Goal: Find specific page/section: Locate a particular part of the current website

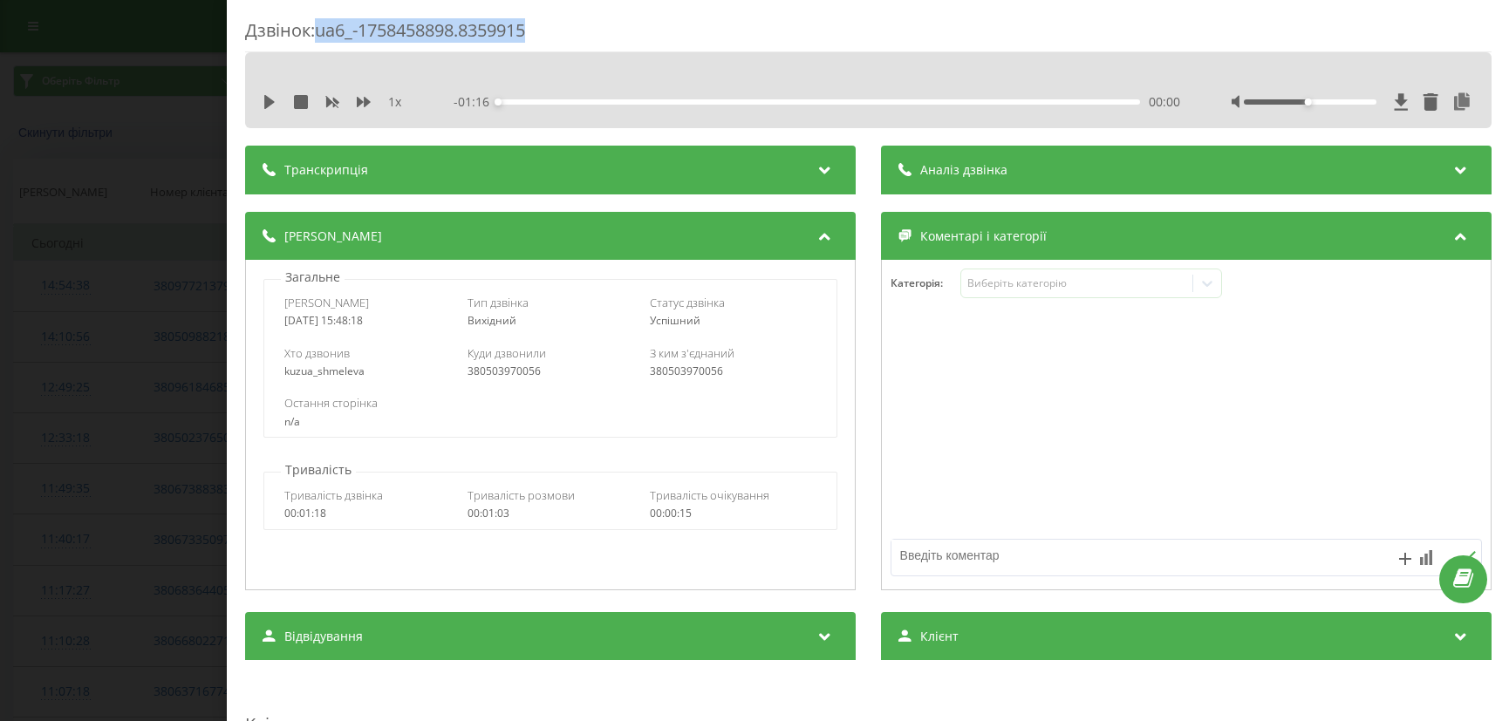
drag, startPoint x: 321, startPoint y: 34, endPoint x: 558, endPoint y: 37, distance: 237.3
click at [558, 37] on div "Дзвінок : ua6_-1758458898.8359915" at bounding box center [868, 35] width 1246 height 34
copy div "ua6_-1758458898.8359915"
drag, startPoint x: 323, startPoint y: 32, endPoint x: 600, endPoint y: 32, distance: 277.4
click at [600, 32] on div "Дзвінок : ua5_-1758362106.7103726" at bounding box center [868, 35] width 1246 height 34
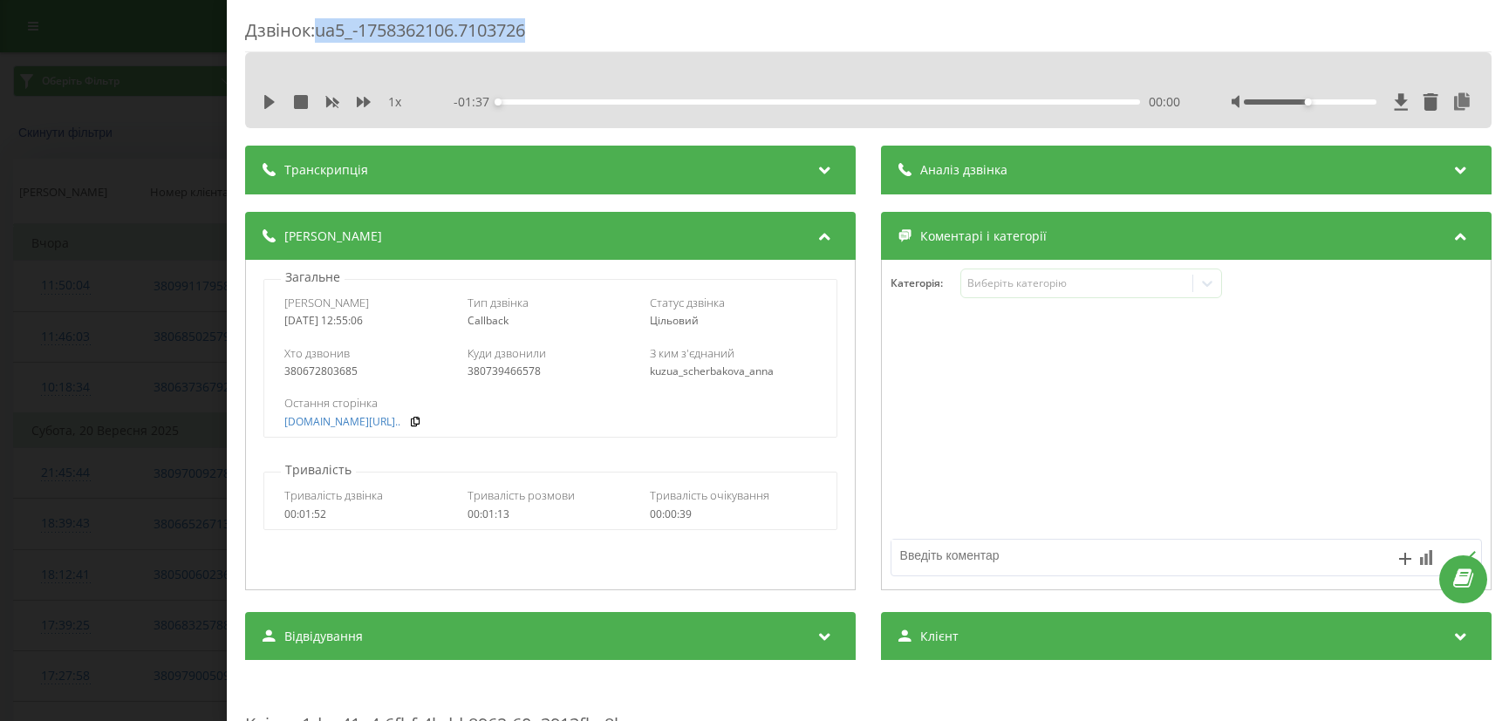
copy div "ua5_-1758362106.7103726"
click at [276, 103] on div "1 x" at bounding box center [341, 101] width 157 height 17
click at [270, 101] on icon at bounding box center [269, 102] width 10 height 14
drag, startPoint x: 1302, startPoint y: 101, endPoint x: 1359, endPoint y: 106, distance: 56.9
click at [1359, 106] on div at bounding box center [1352, 101] width 242 height 17
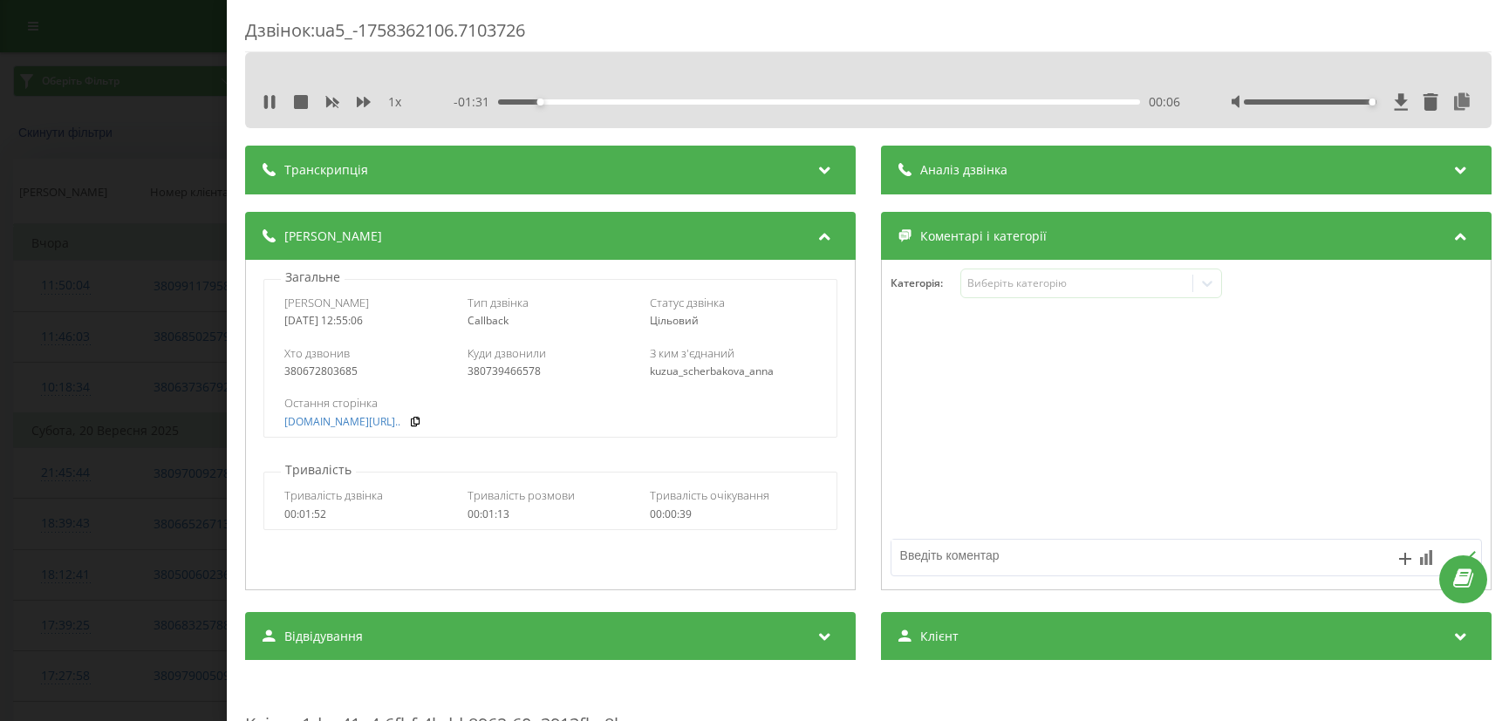
click at [542, 168] on div "Транскрипція" at bounding box center [550, 170] width 611 height 49
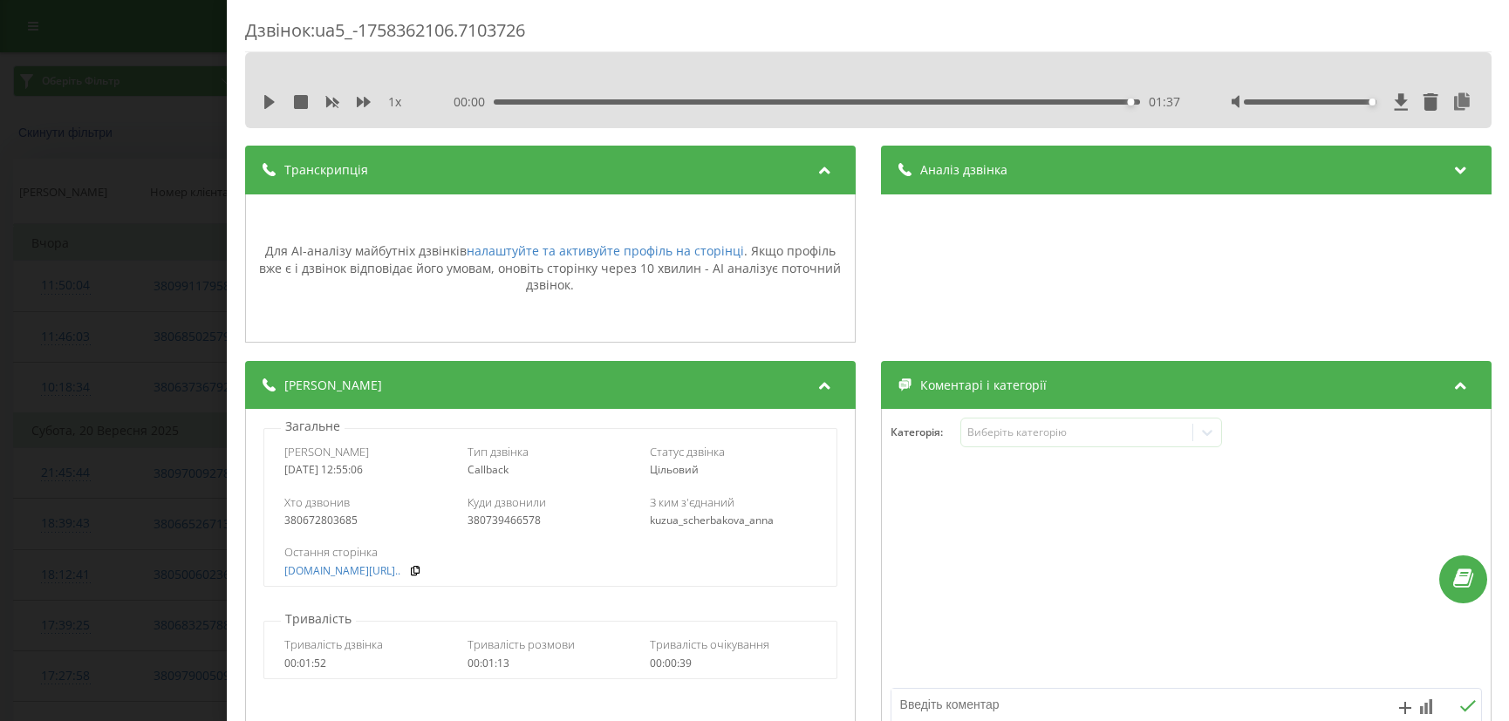
click at [692, 99] on div "01:37" at bounding box center [816, 101] width 646 height 5
click at [270, 100] on icon at bounding box center [269, 102] width 10 height 14
click at [679, 99] on div "00:28" at bounding box center [818, 101] width 642 height 5
click at [663, 99] on div "00:25" at bounding box center [818, 101] width 642 height 5
click at [648, 99] on div "00:26" at bounding box center [818, 101] width 642 height 5
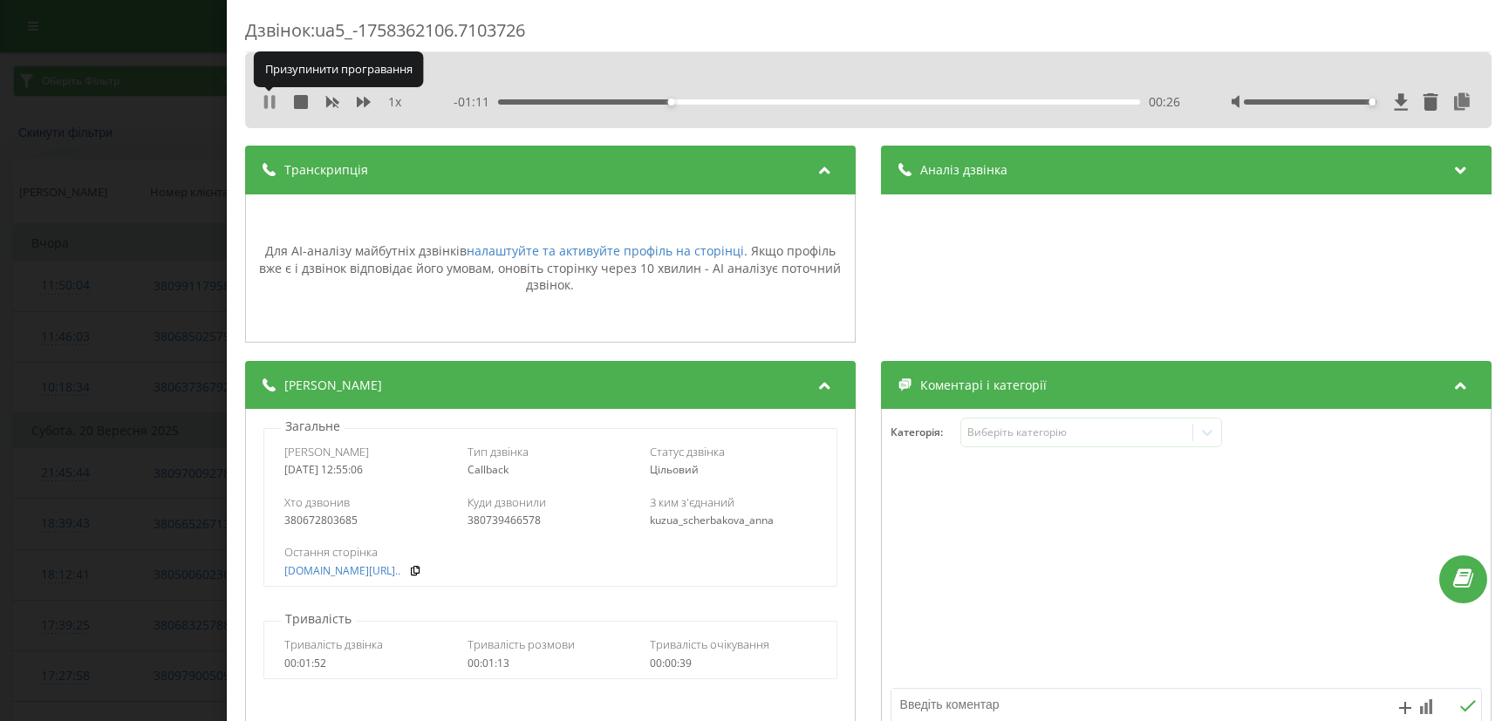
click at [265, 103] on icon at bounding box center [264, 102] width 3 height 14
click at [123, 80] on div "Дзвінок : ua5_-1758362106.7103726 1 x - 01:10 00:26 00:26 Транскрипція Для AI-а…" at bounding box center [754, 360] width 1509 height 721
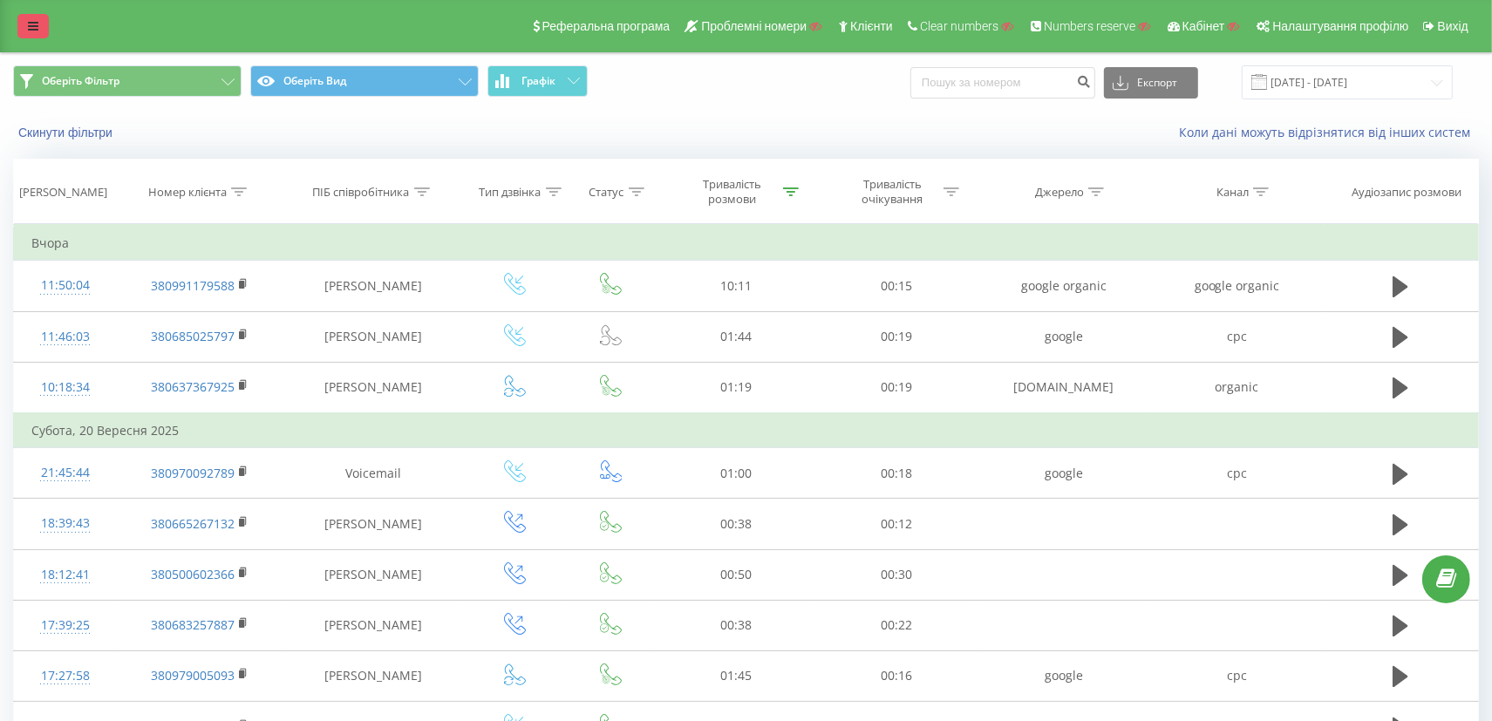
click at [38, 24] on icon at bounding box center [33, 26] width 10 height 12
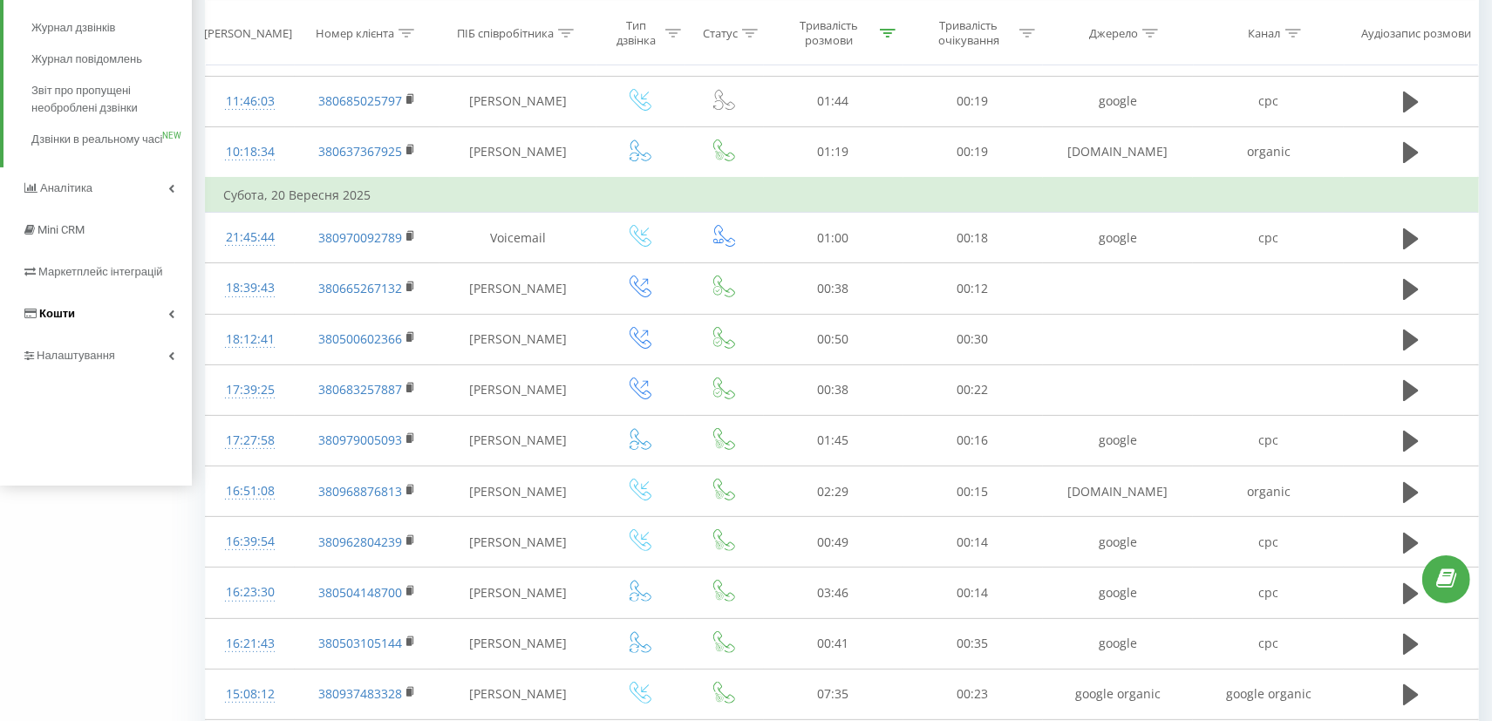
scroll to position [131, 0]
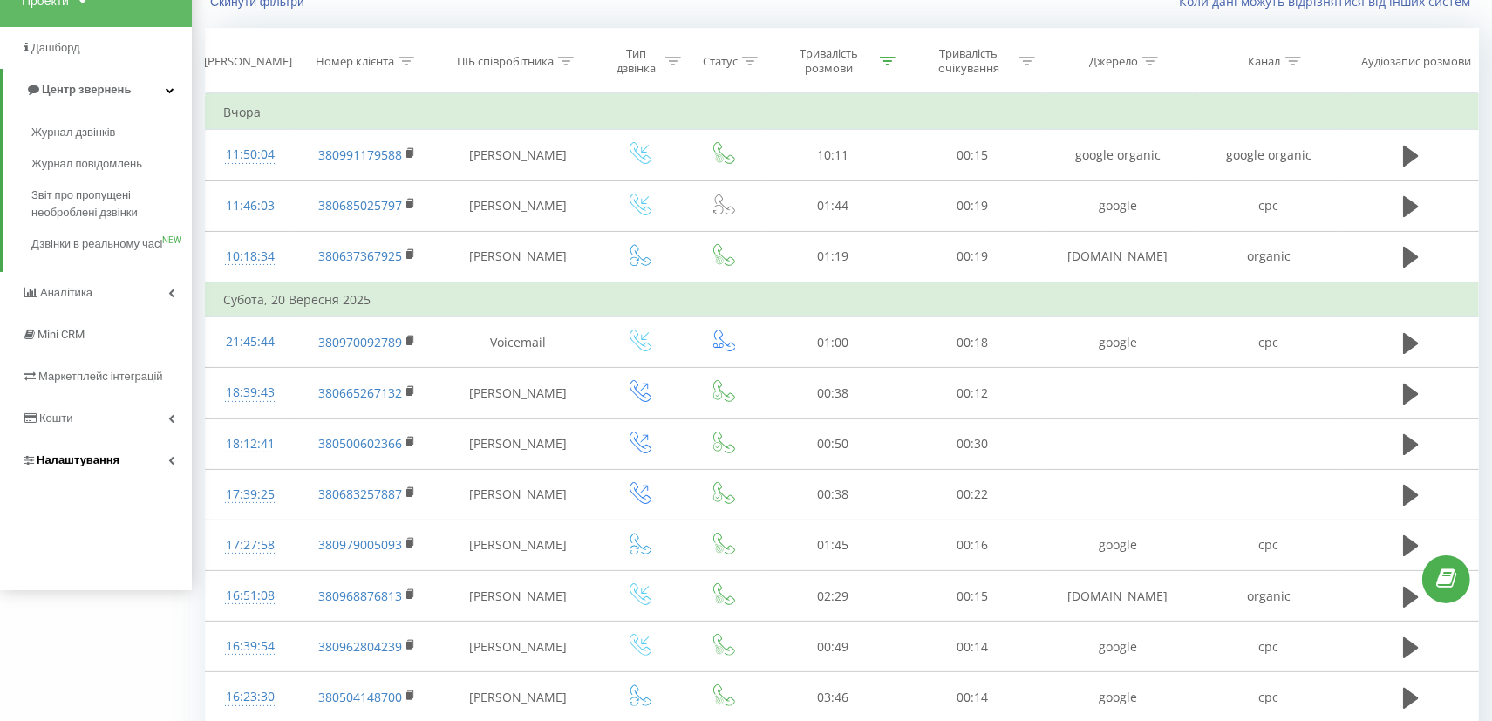
click at [92, 467] on span "Налаштування" at bounding box center [78, 460] width 83 height 13
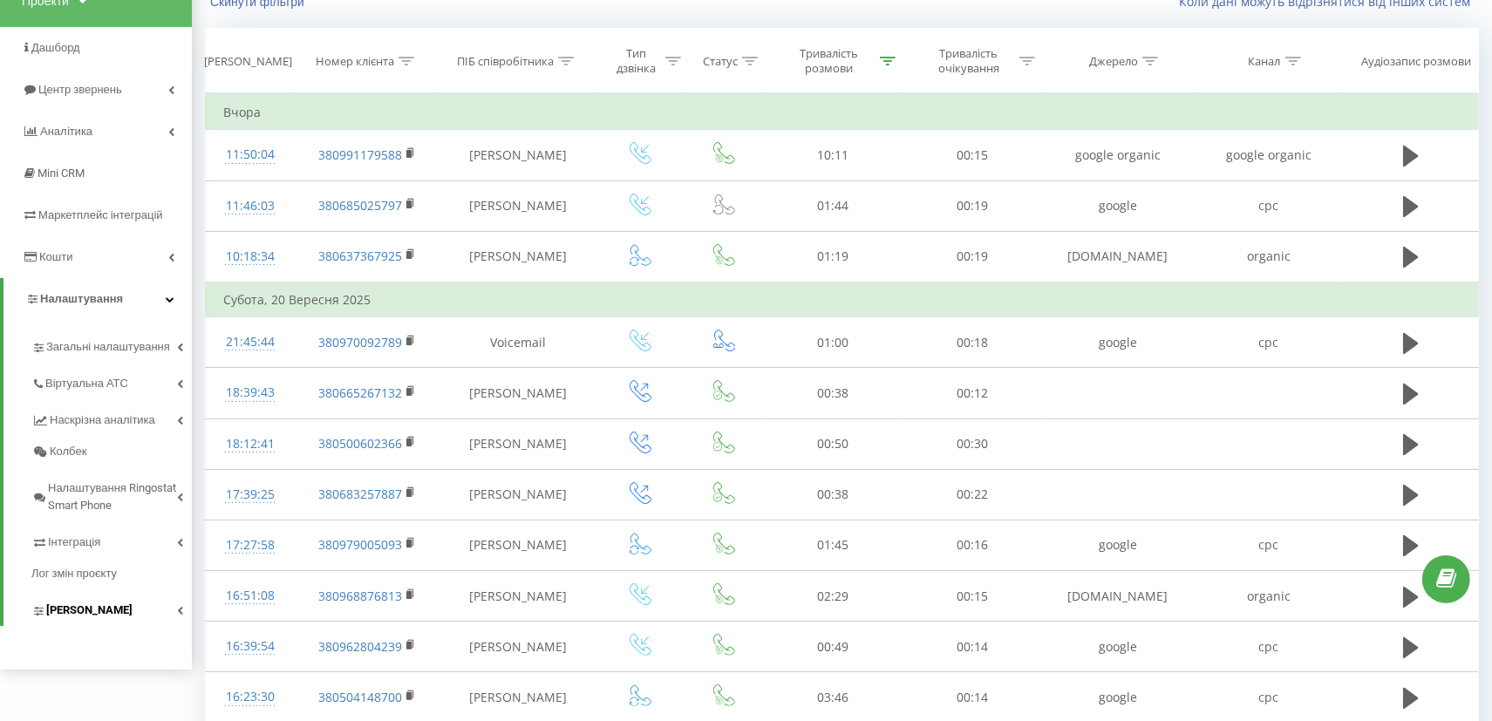
click at [84, 603] on span "Коллтрекінг" at bounding box center [89, 610] width 86 height 17
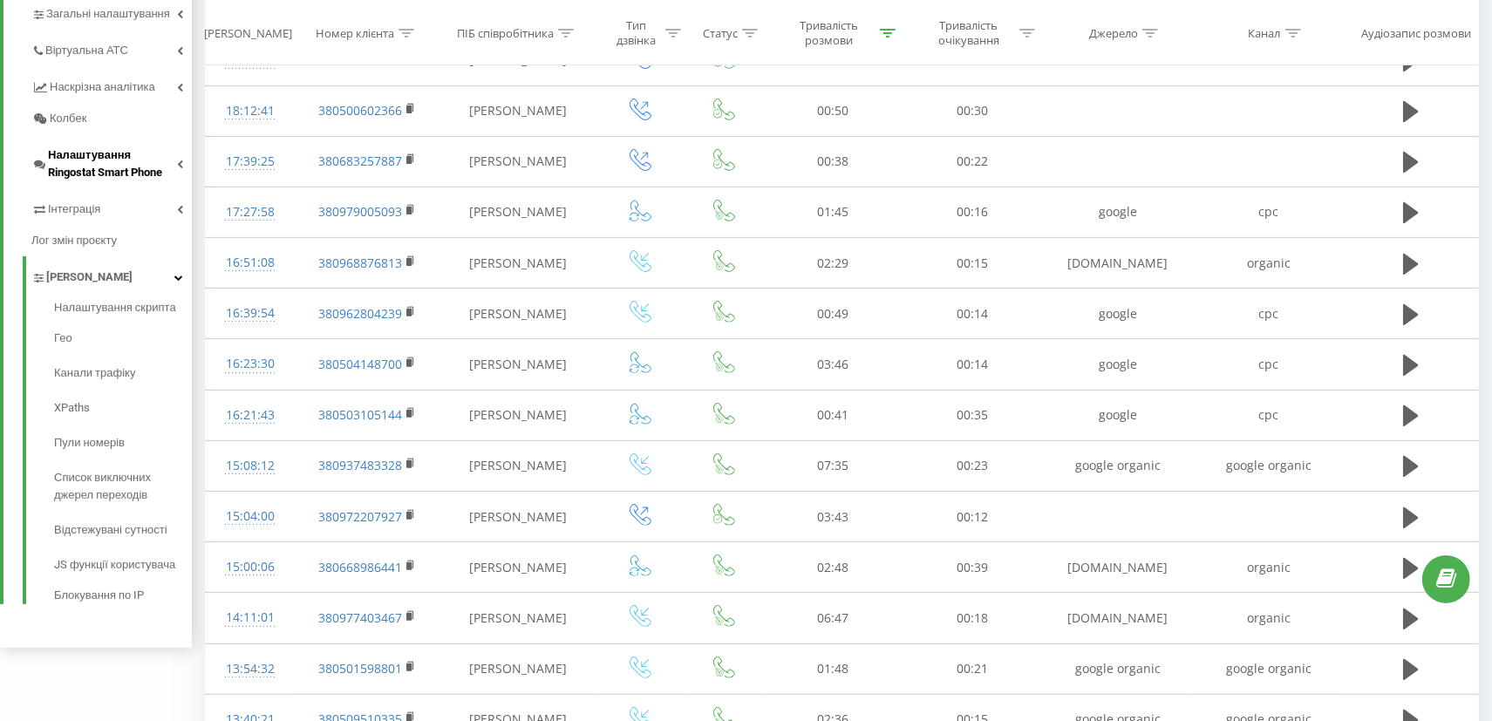
scroll to position [393, 0]
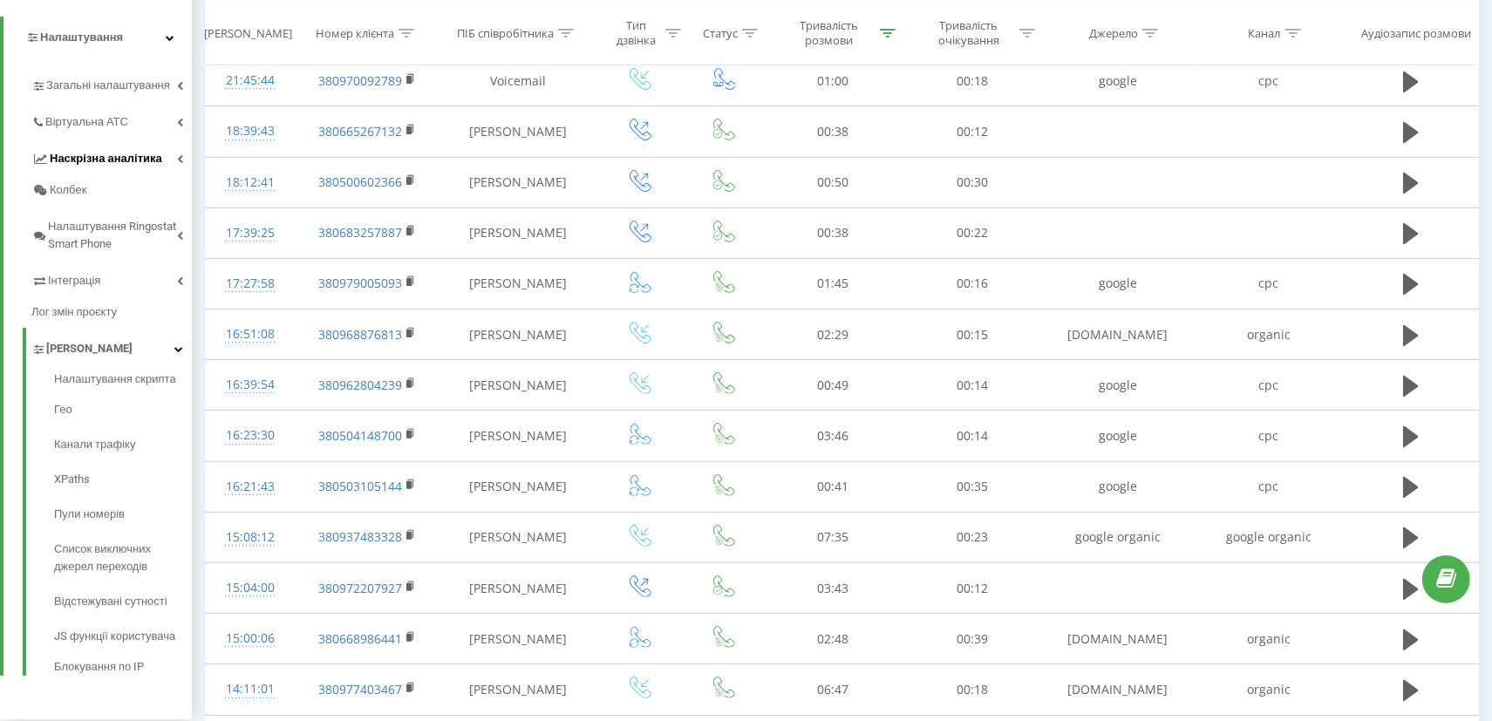
click at [113, 168] on link "Наскрізна аналітика" at bounding box center [111, 156] width 160 height 37
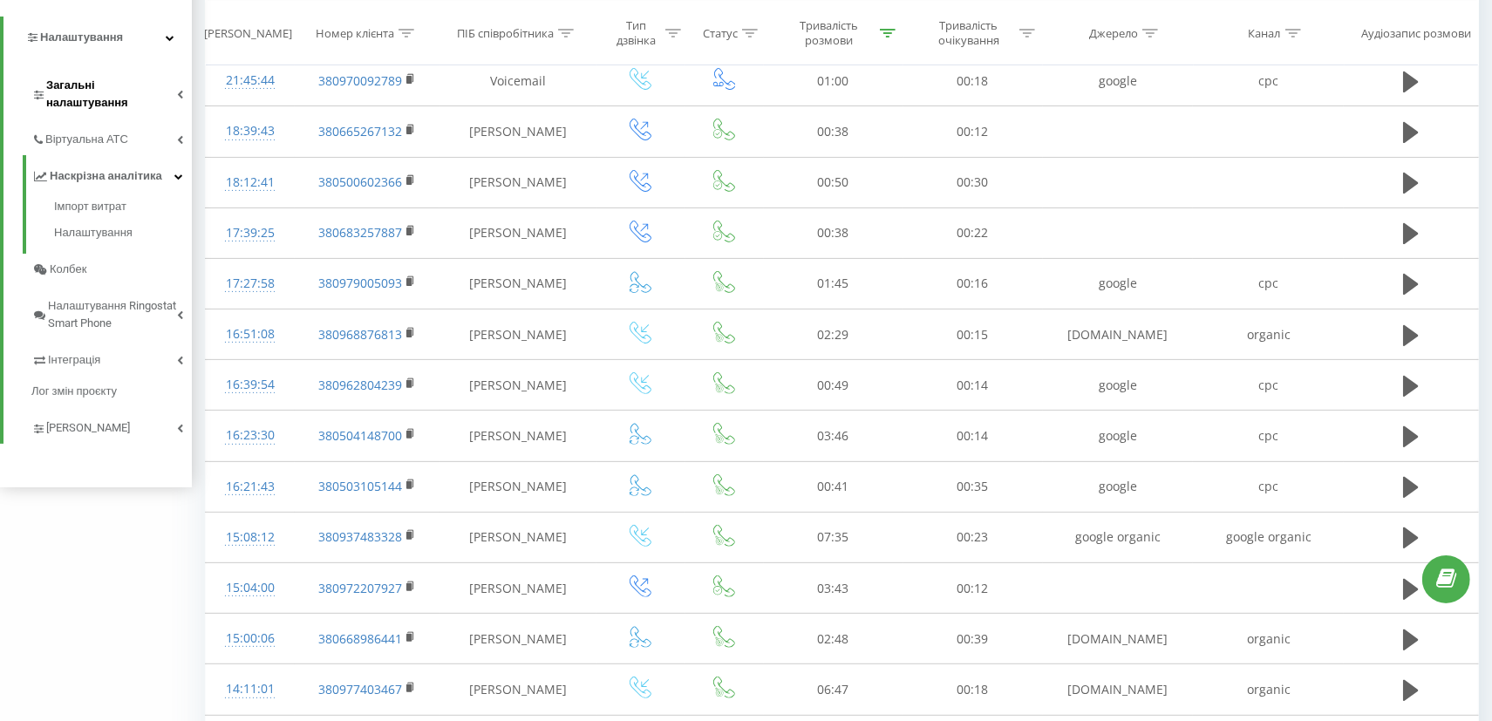
click at [109, 85] on span "Загальні налаштування" at bounding box center [111, 94] width 131 height 35
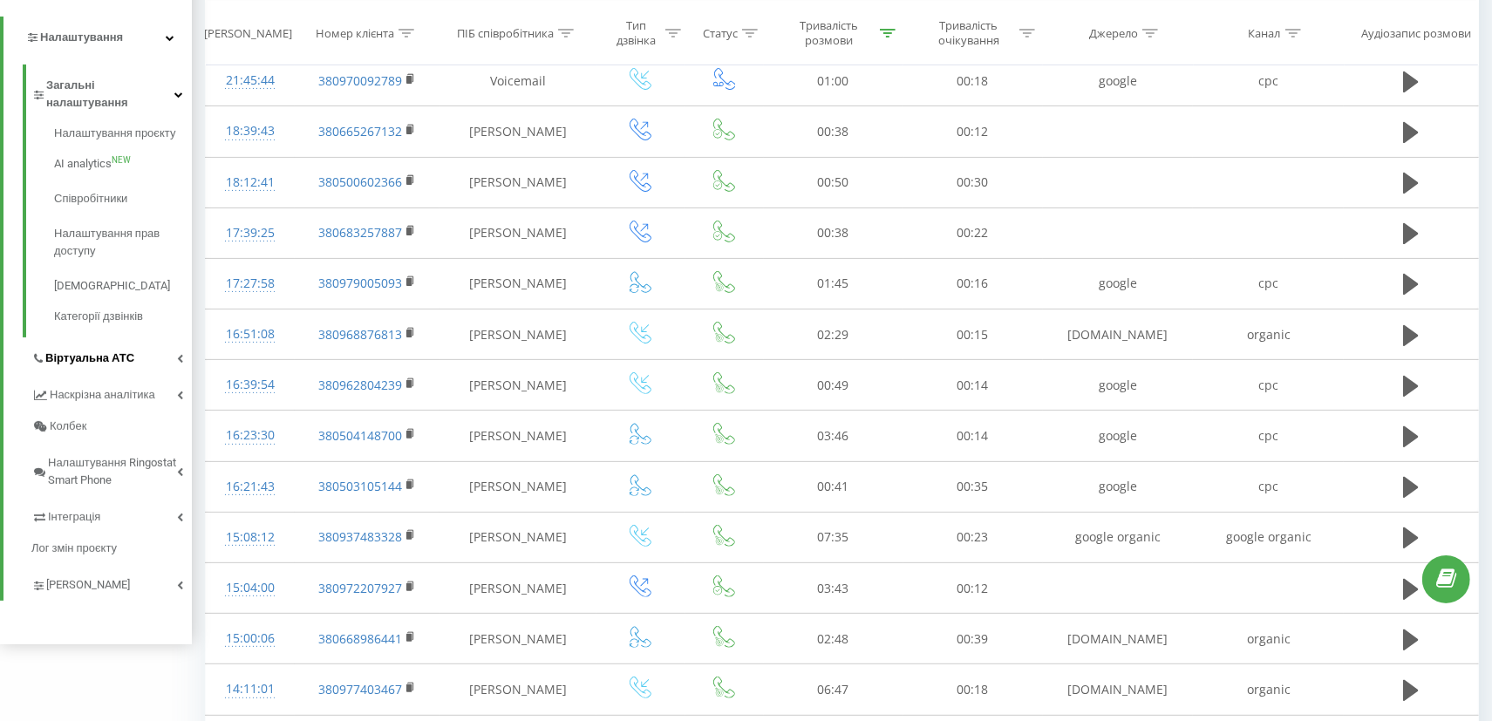
drag, startPoint x: 107, startPoint y: 87, endPoint x: 103, endPoint y: 104, distance: 17.1
click at [107, 85] on span "Загальні налаштування" at bounding box center [110, 94] width 128 height 35
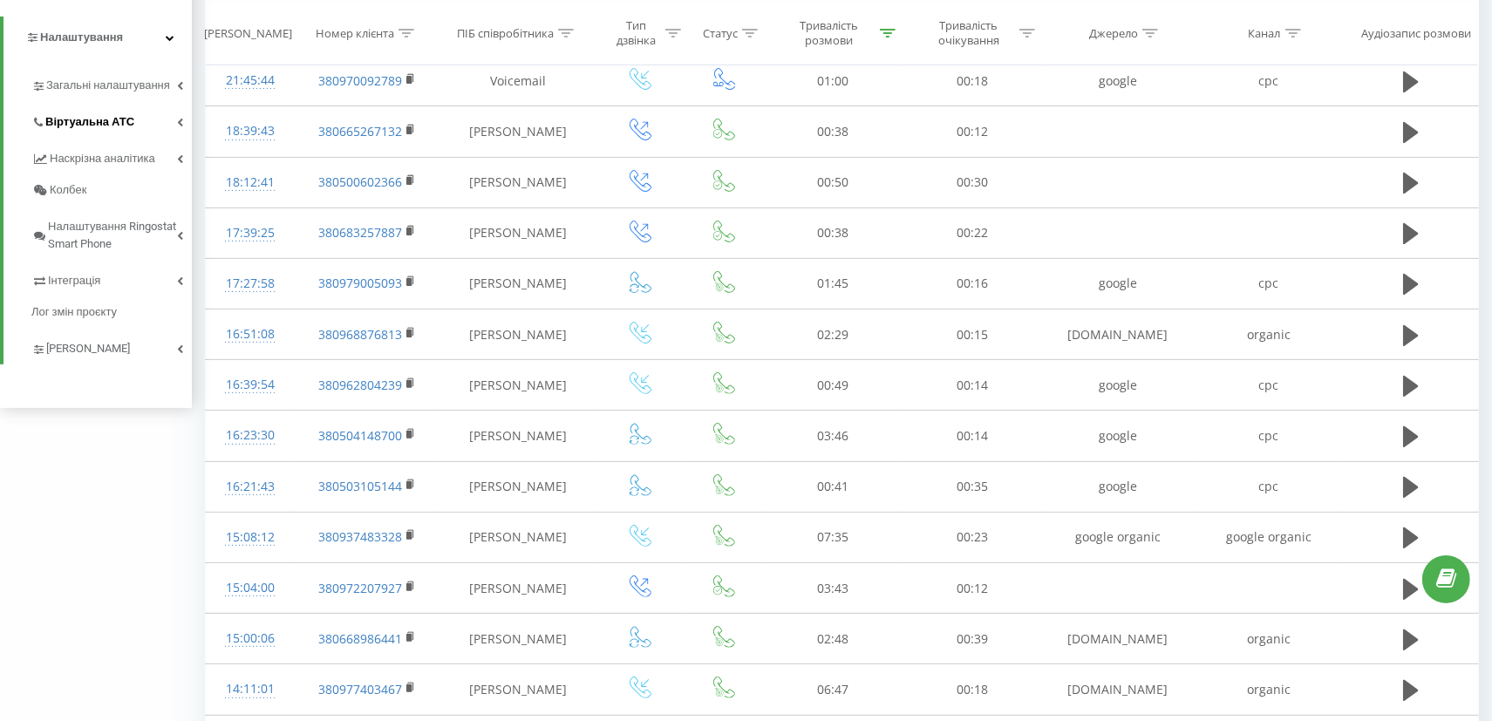
click at [103, 125] on span "Віртуальна АТС" at bounding box center [89, 121] width 89 height 17
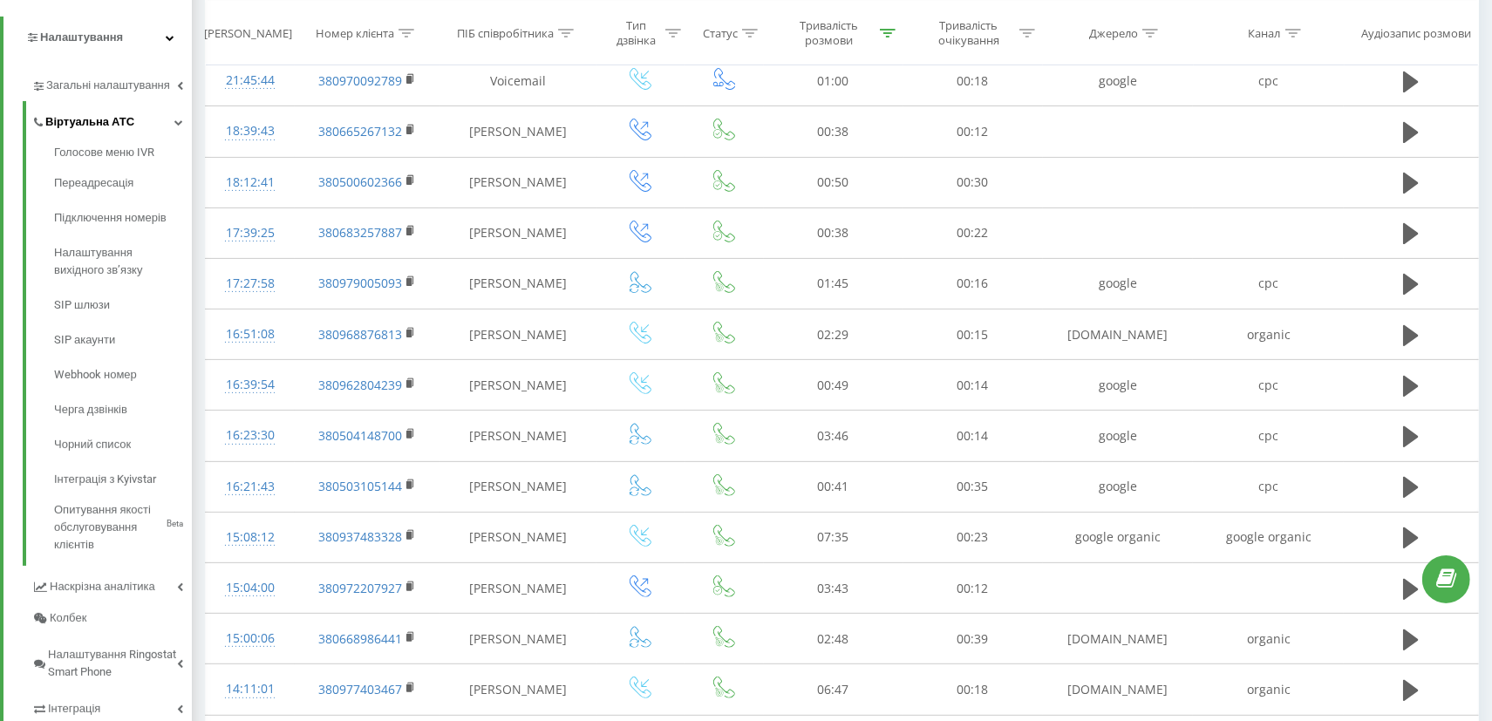
click at [105, 129] on span "Віртуальна АТС" at bounding box center [89, 121] width 89 height 17
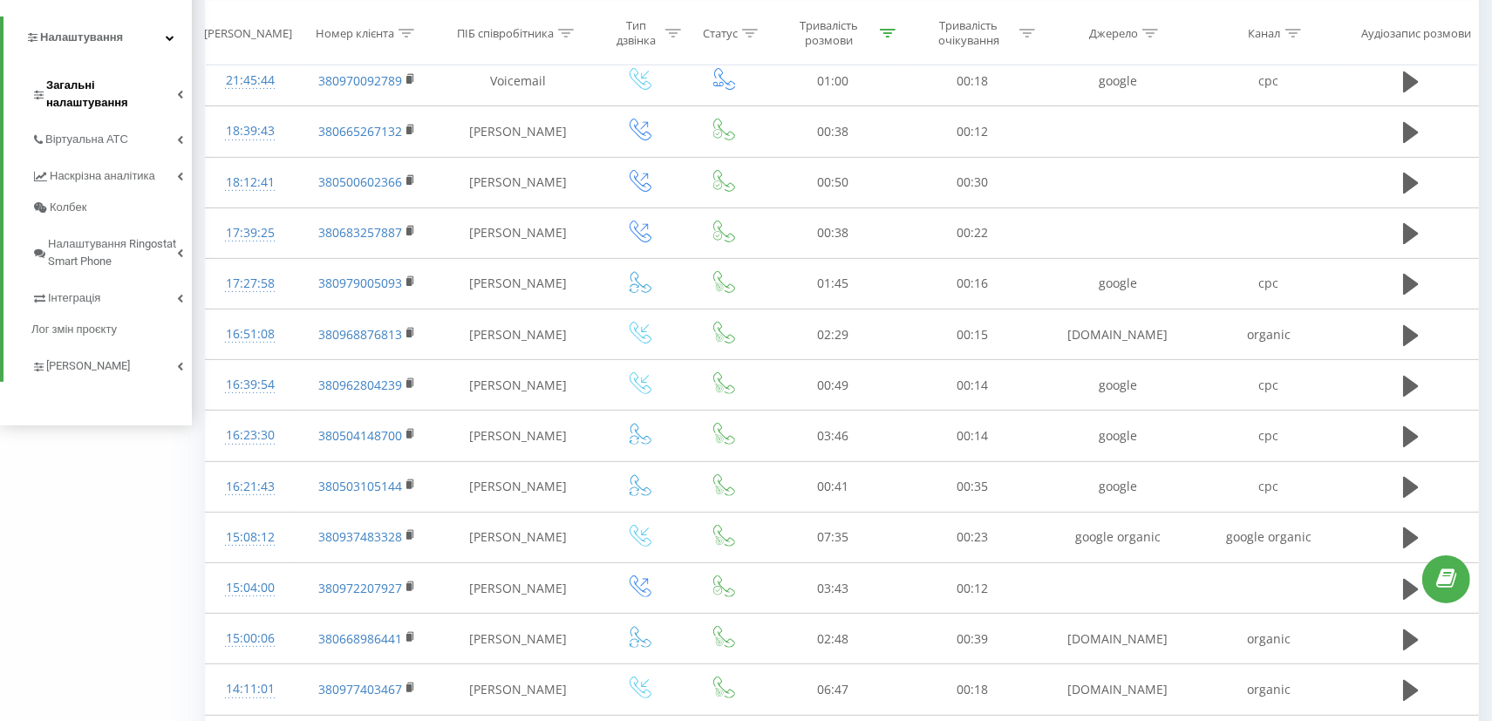
click at [114, 88] on span "Загальні налаштування" at bounding box center [111, 94] width 131 height 35
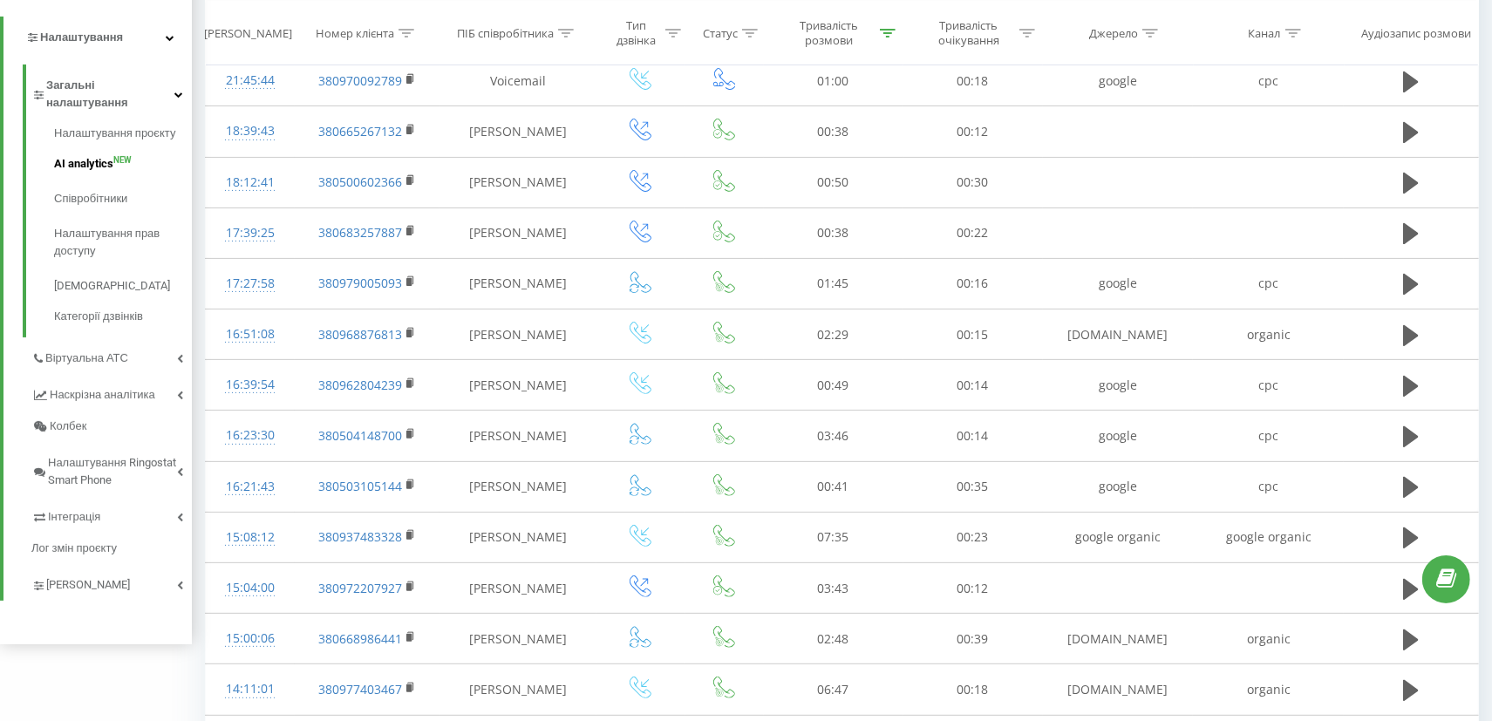
click at [92, 155] on span "AI analytics" at bounding box center [83, 163] width 59 height 17
